Goal: Find specific page/section: Find specific page/section

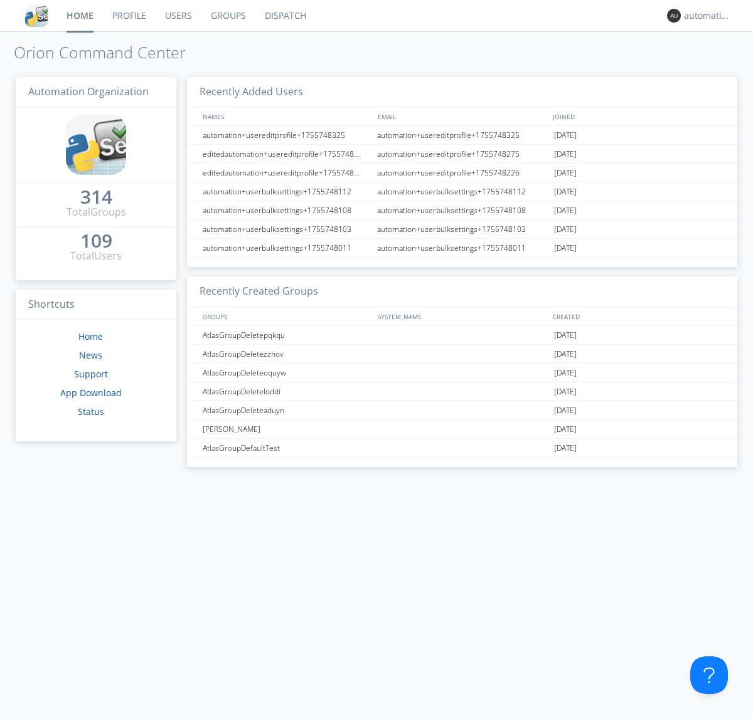
click at [284, 16] on link "Dispatch" at bounding box center [285, 15] width 60 height 31
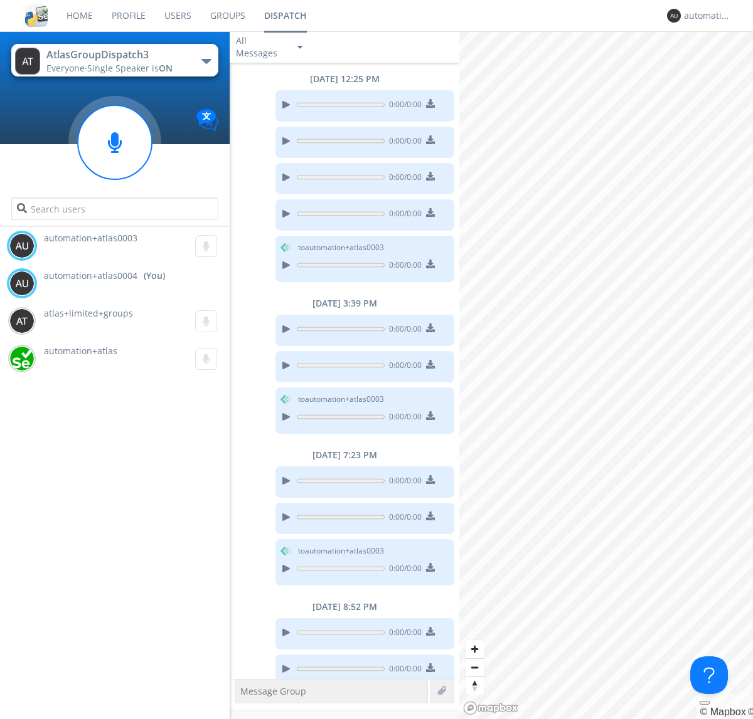
scroll to position [63, 0]
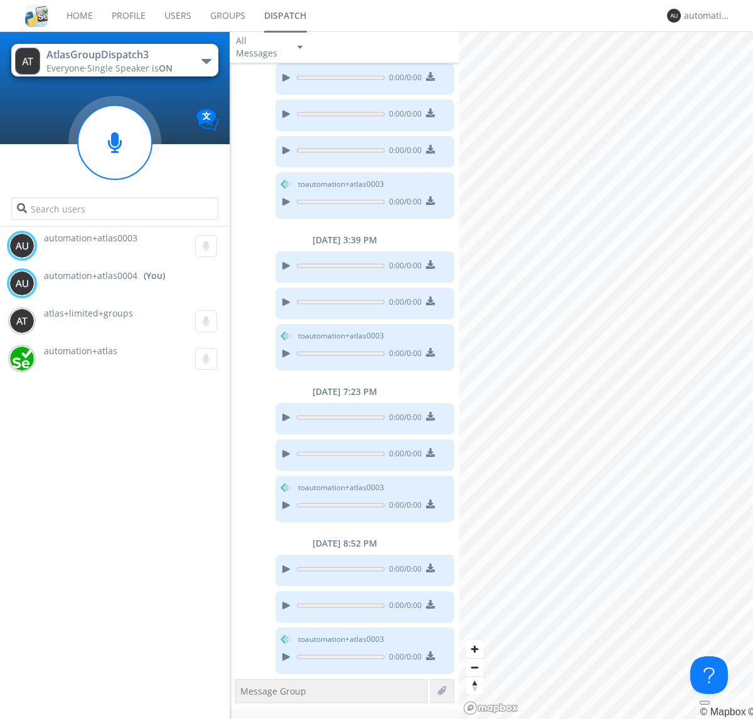
click at [206, 61] on div "button" at bounding box center [206, 61] width 10 height 5
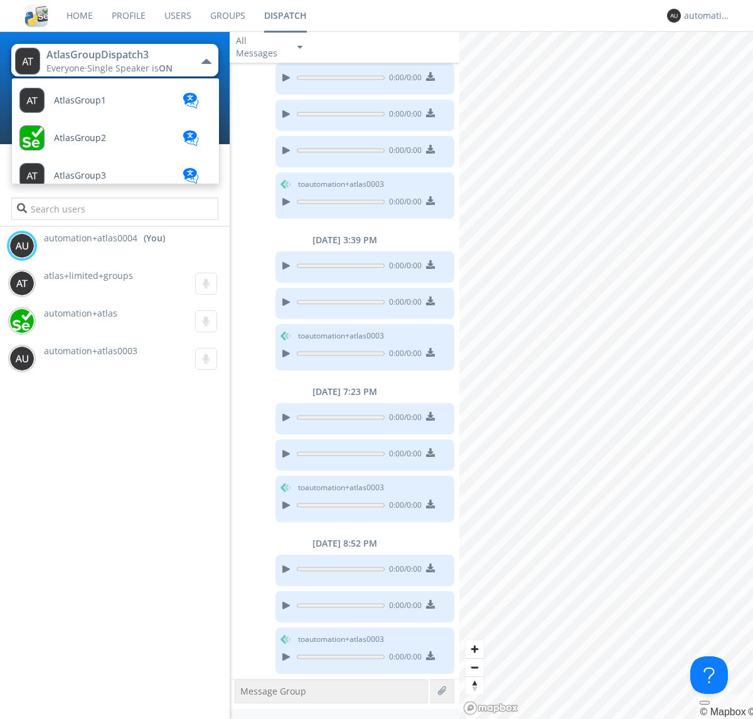
click at [95, 105] on span "AtlasGroupDispatch" at bounding box center [80, 100] width 52 height 9
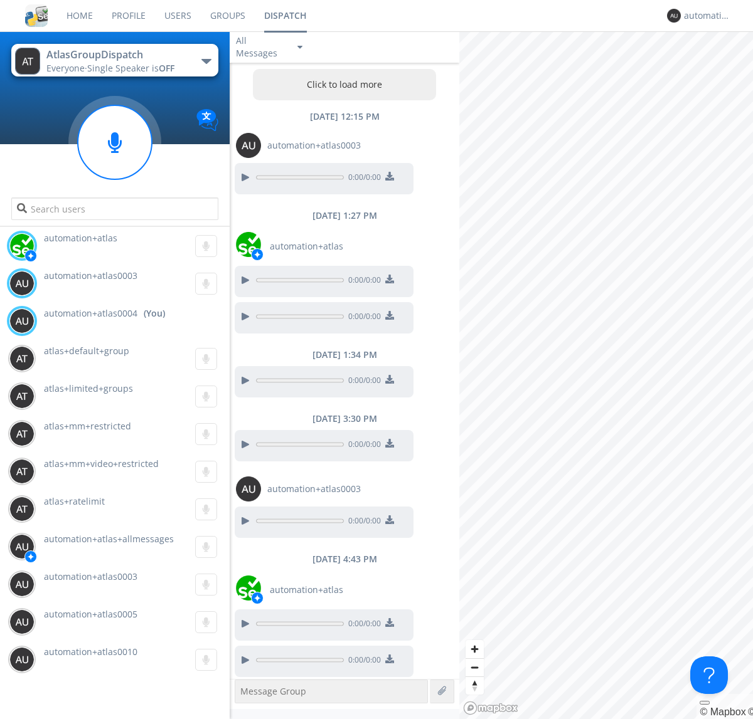
click at [341, 85] on button "Click to load more" at bounding box center [345, 84] width 184 height 31
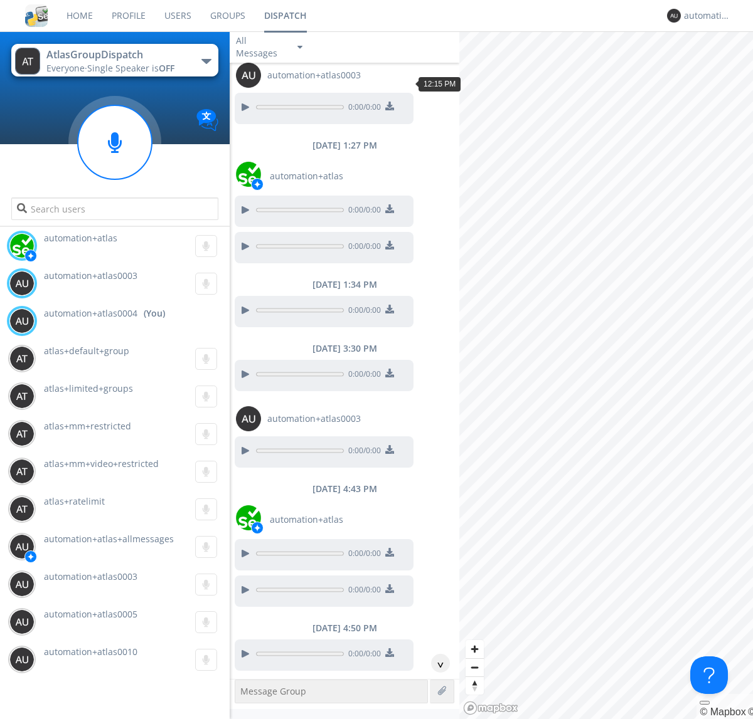
scroll to position [151, 0]
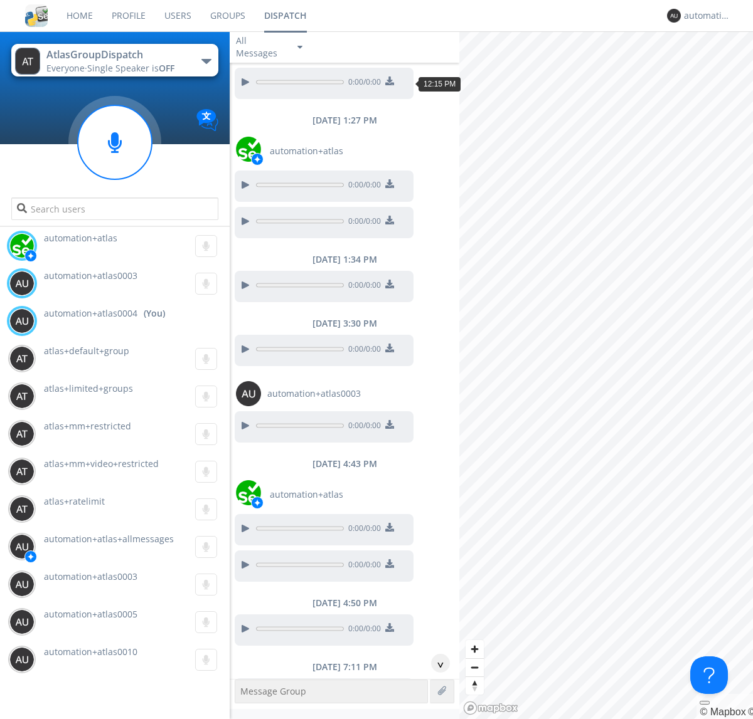
click at [435, 664] on div "^" at bounding box center [440, 663] width 19 height 19
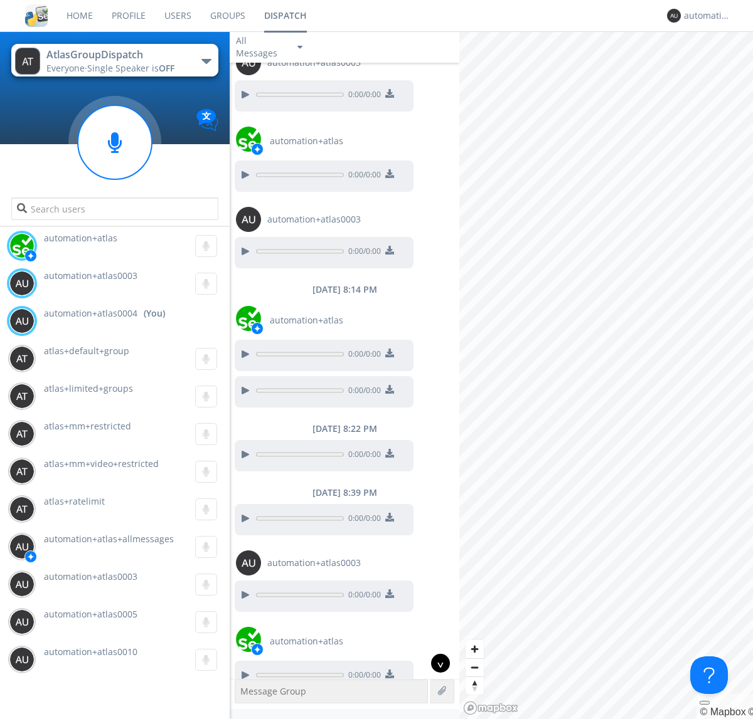
scroll to position [945, 0]
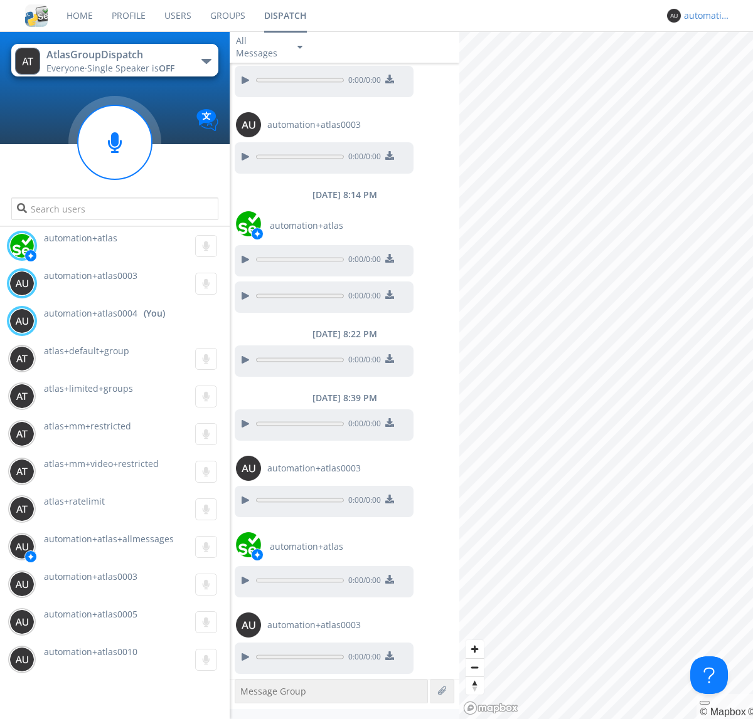
click at [704, 16] on div "automation+atlas0004" at bounding box center [707, 15] width 47 height 13
